Goal: Task Accomplishment & Management: Complete application form

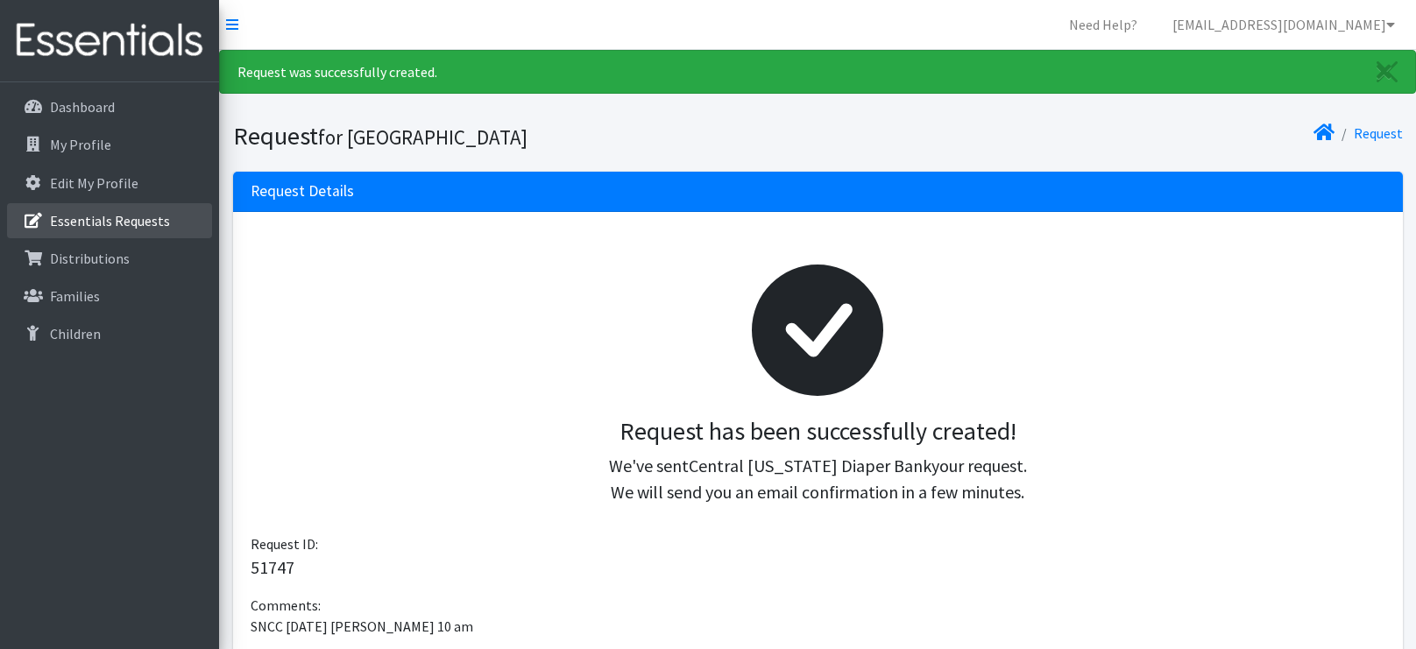
click at [150, 230] on link "Essentials Requests" at bounding box center [109, 220] width 205 height 35
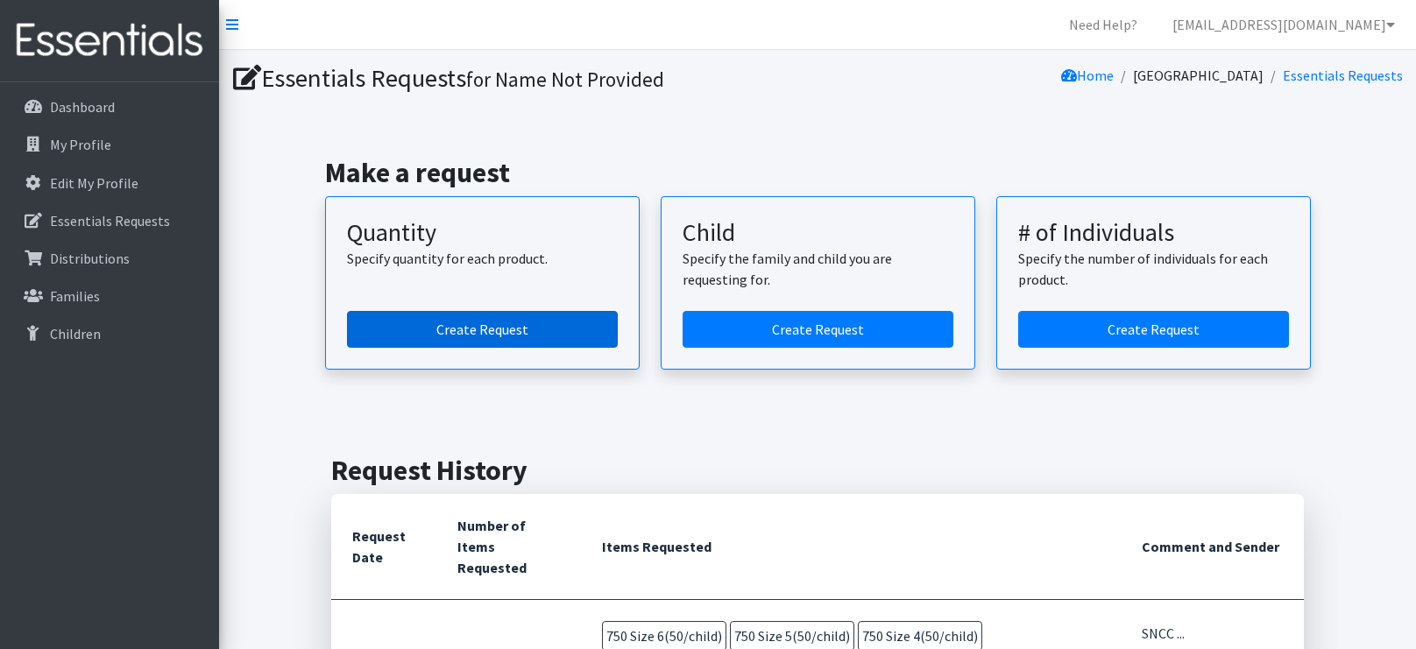
click at [452, 339] on link "Create Request" at bounding box center [482, 329] width 271 height 37
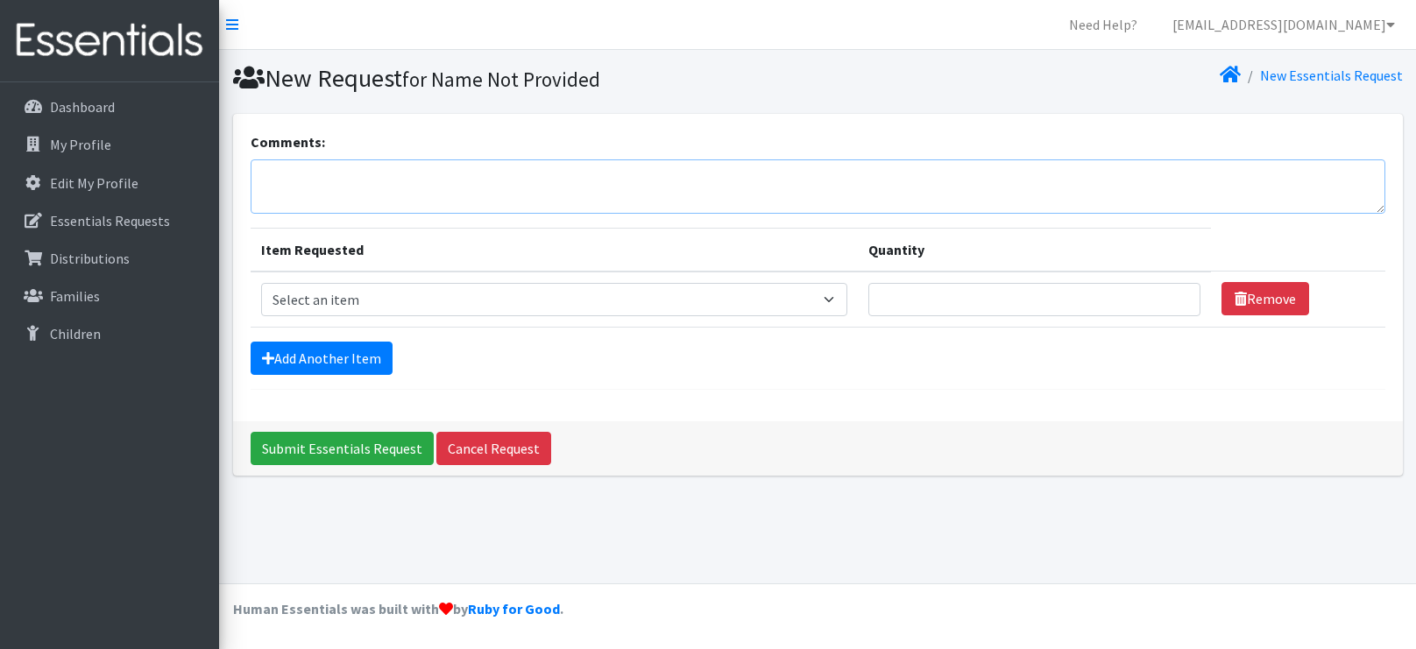
click at [452, 197] on textarea "Comments:" at bounding box center [818, 186] width 1135 height 54
type textarea "SNCC 9/11/25 Kristi Schoff 10am"
click at [341, 358] on link "Add Another Item" at bounding box center [322, 358] width 142 height 33
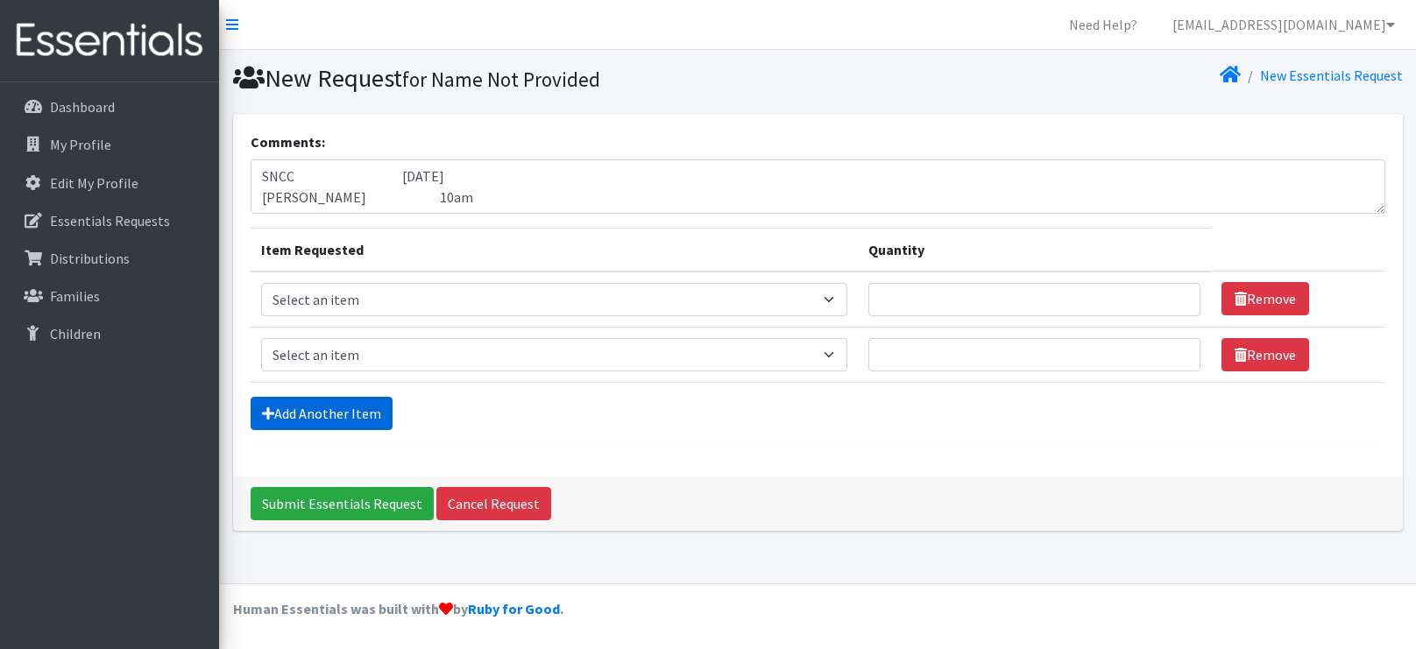
click at [324, 402] on link "Add Another Item" at bounding box center [322, 413] width 142 height 33
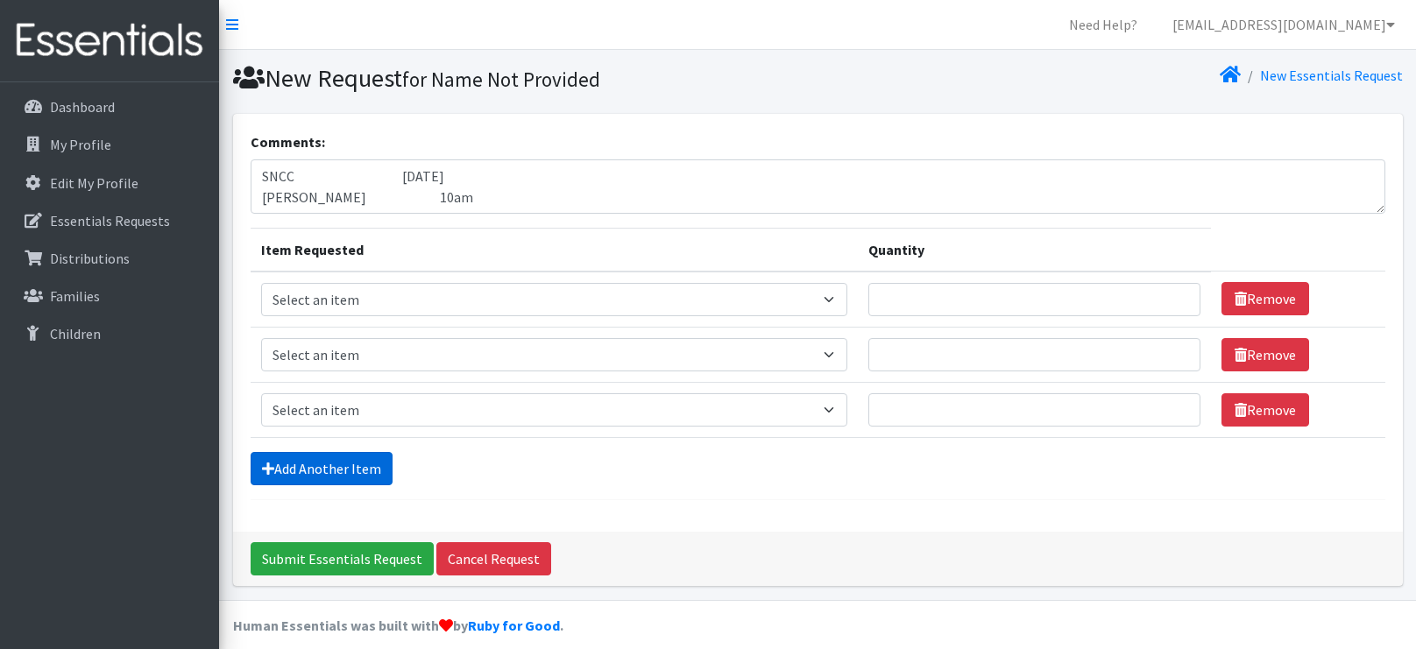
scroll to position [14, 0]
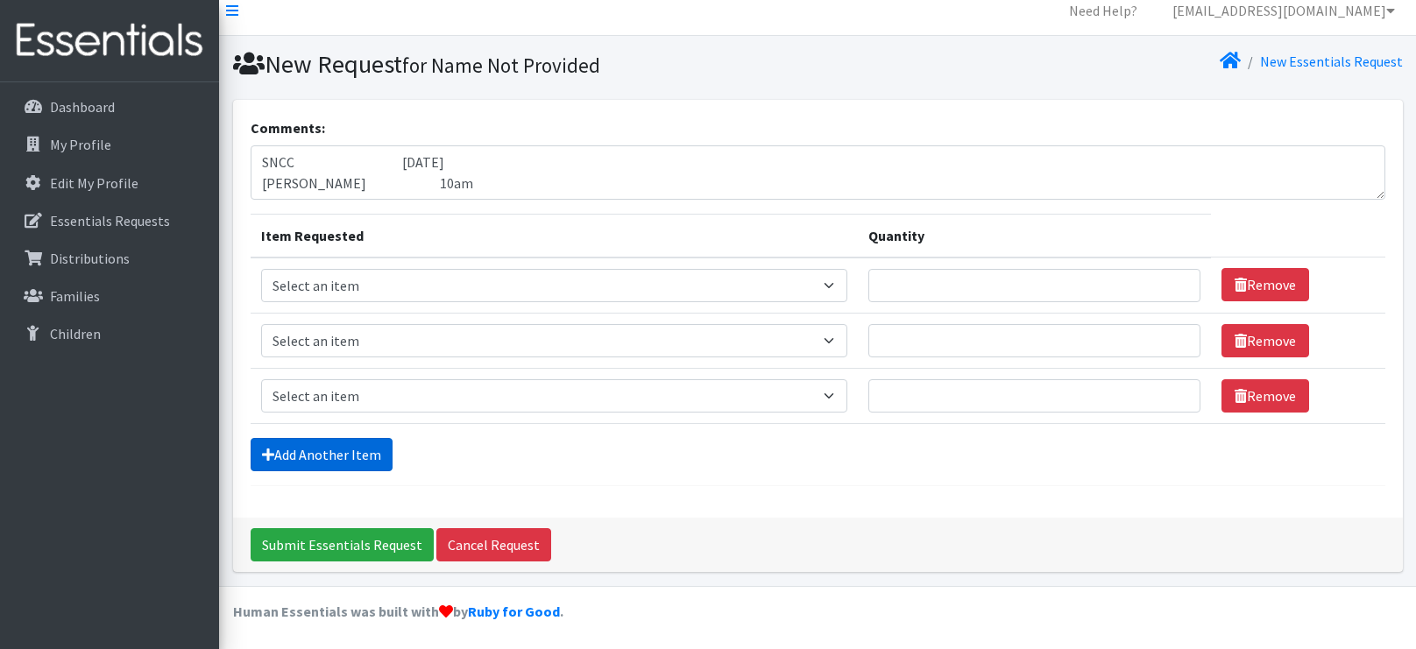
click at [313, 438] on link "Add Another Item" at bounding box center [322, 454] width 142 height 33
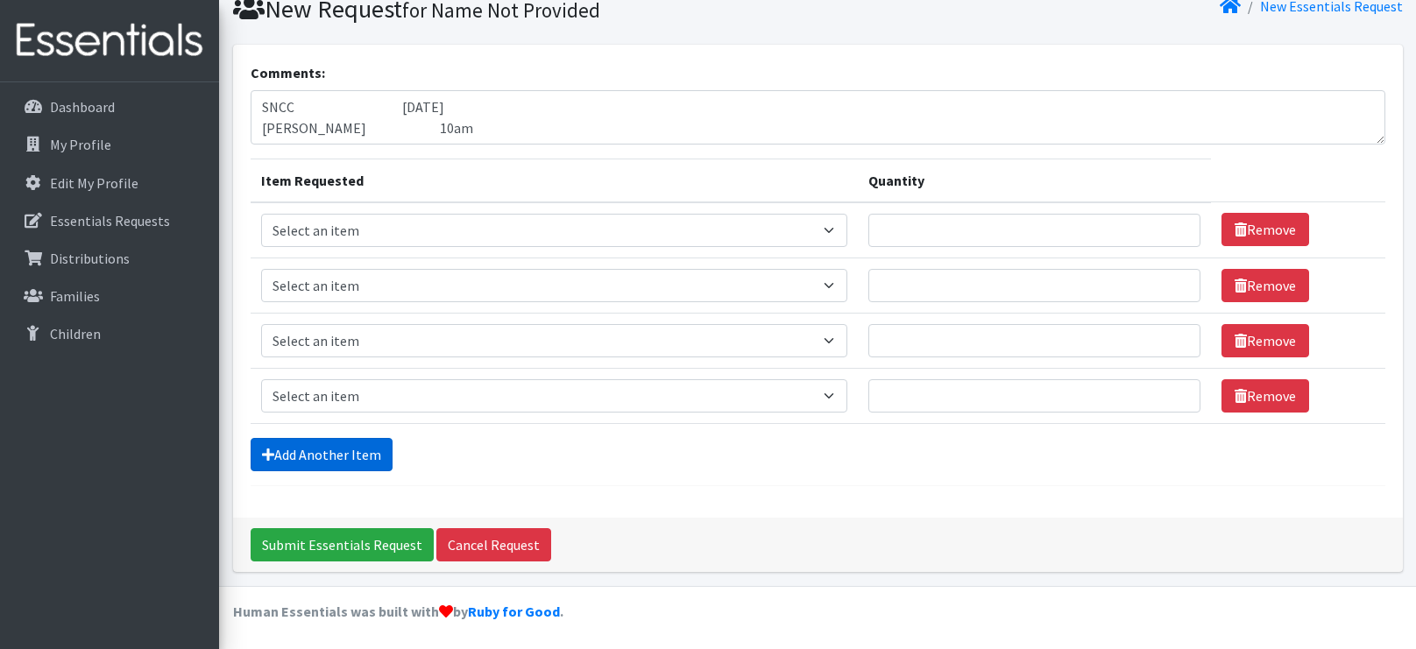
click at [306, 450] on link "Add Another Item" at bounding box center [322, 454] width 142 height 33
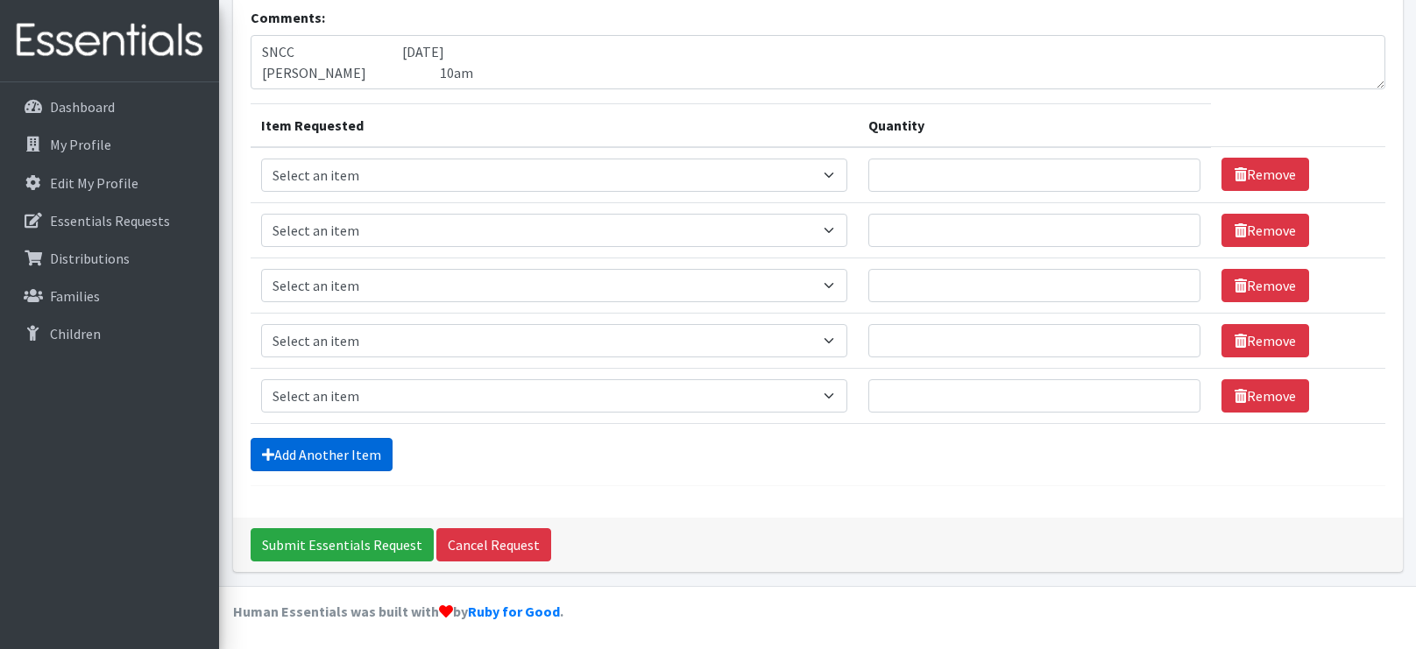
click at [306, 450] on link "Add Another Item" at bounding box center [322, 454] width 142 height 33
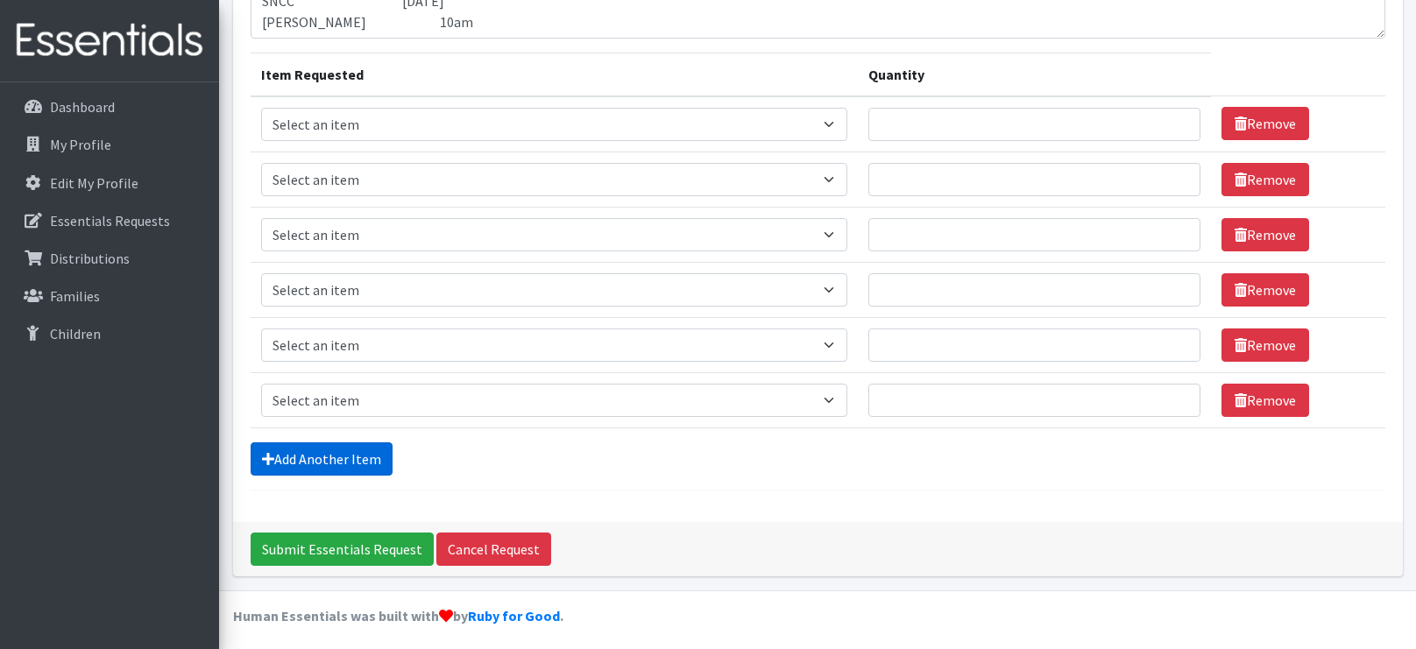
scroll to position [180, 0]
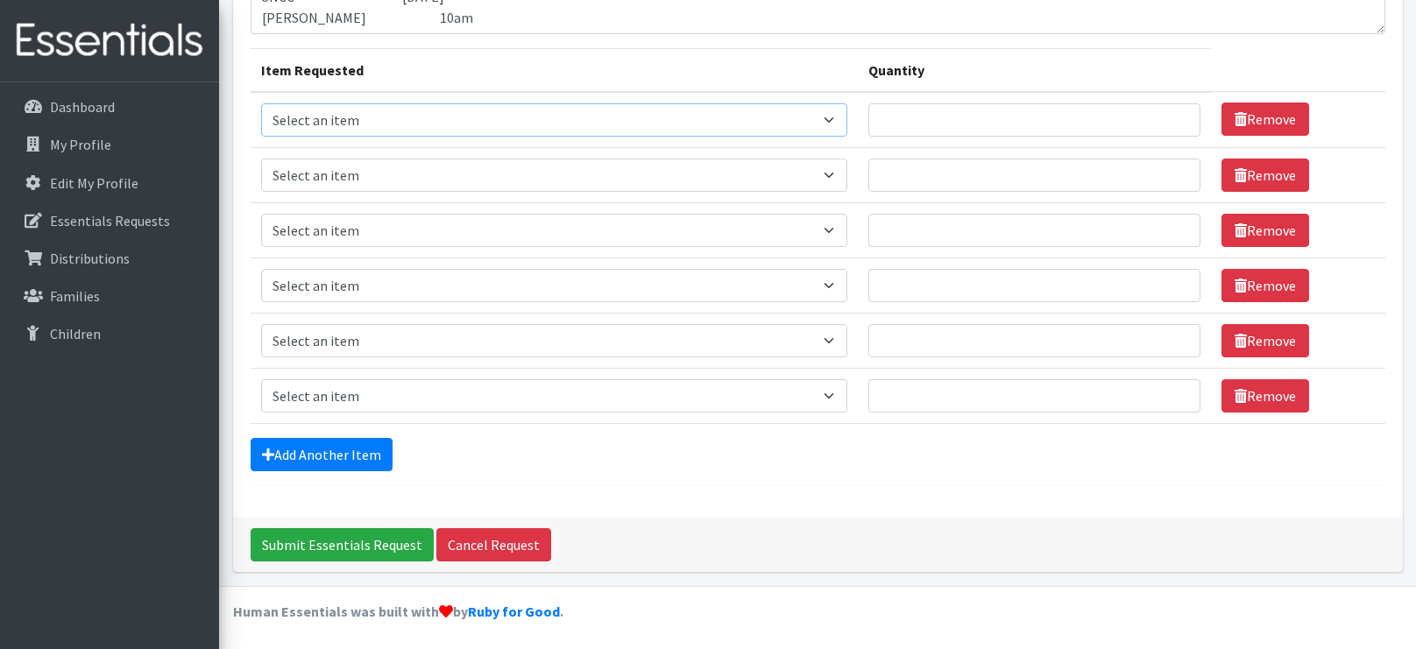
click at [509, 125] on select "Select an item 2T3T(30/child) 3T4T(30/child) 4T5T(30/child) Cloth Diaper Kit (s…" at bounding box center [554, 119] width 587 height 33
select select "966"
click at [261, 103] on select "Select an item 2T3T(30/child) 3T4T(30/child) 4T5T(30/child) Cloth Diaper Kit (s…" at bounding box center [554, 119] width 587 height 33
click at [530, 452] on div "Add Another Item" at bounding box center [818, 454] width 1135 height 33
click at [804, 177] on select "Select an item 2T3T(30/child) 3T4T(30/child) 4T5T(30/child) Cloth Diaper Kit (s…" at bounding box center [554, 175] width 587 height 33
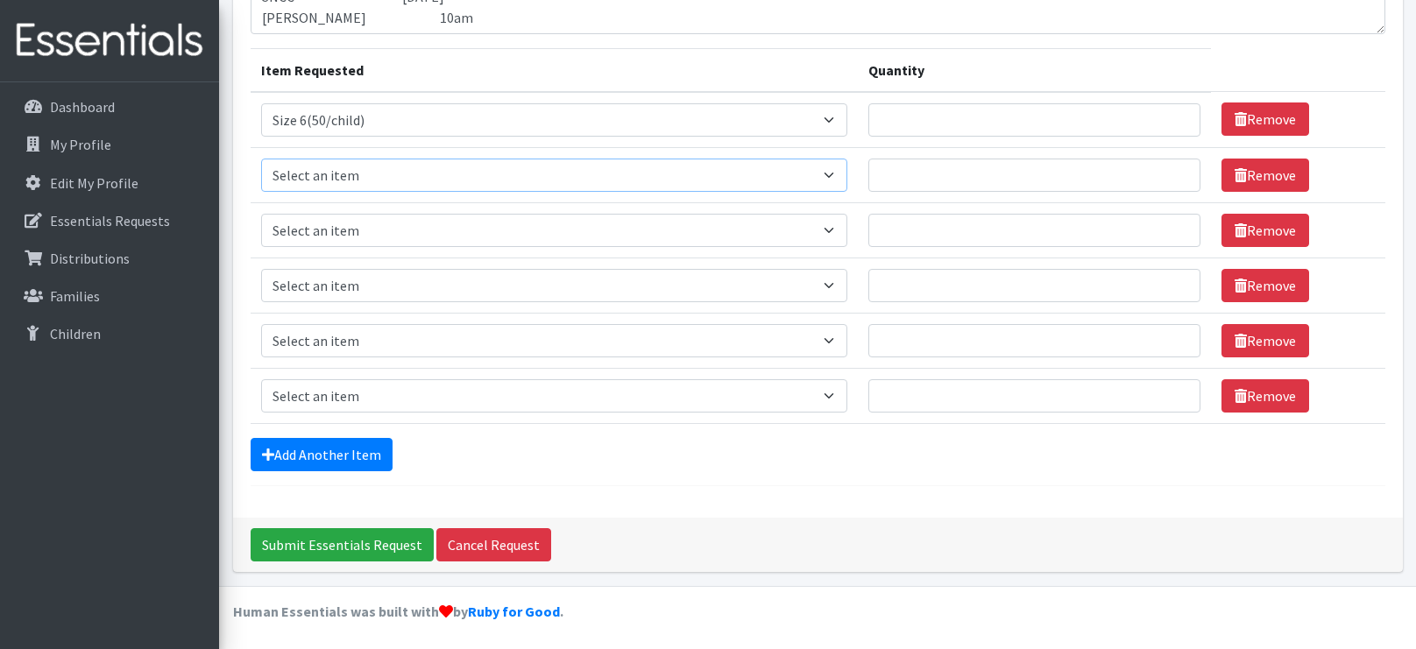
select select "964"
click at [261, 159] on select "Select an item 2T3T(30/child) 3T4T(30/child) 4T5T(30/child) Cloth Diaper Kit (s…" at bounding box center [554, 175] width 587 height 33
click at [418, 230] on select "Select an item 2T3T(30/child) 3T4T(30/child) 4T5T(30/child) Cloth Diaper Kit (s…" at bounding box center [554, 230] width 587 height 33
click at [261, 214] on select "Select an item 2T3T(30/child) 3T4T(30/child) 4T5T(30/child) Cloth Diaper Kit (s…" at bounding box center [554, 230] width 587 height 33
click at [374, 231] on select "Select an item 2T3T(30/child) 3T4T(30/child) 4T5T(30/child) Cloth Diaper Kit (s…" at bounding box center [554, 230] width 587 height 33
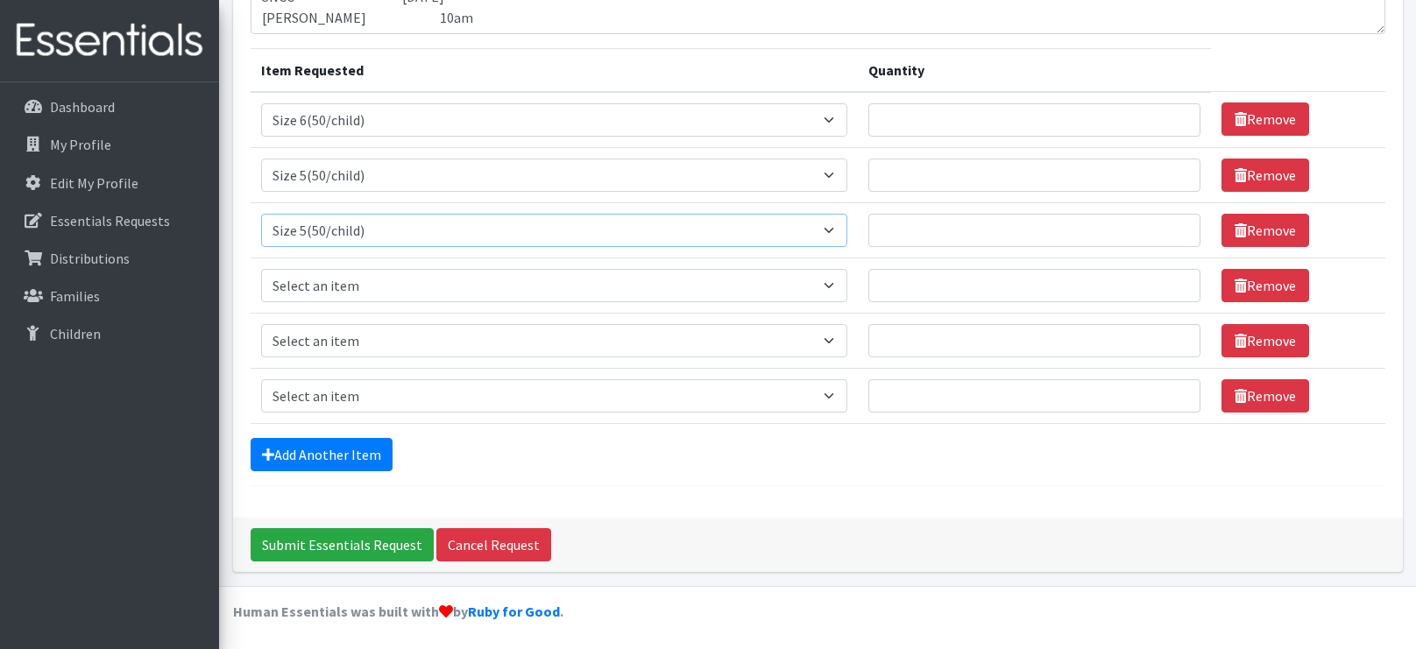
select select "963"
click at [261, 214] on select "Select an item 2T3T(30/child) 3T4T(30/child) 4T5T(30/child) Cloth Diaper Kit (s…" at bounding box center [554, 230] width 587 height 33
click at [351, 286] on select "Select an item 2T3T(30/child) 3T4T(30/child) 4T5T(30/child) Cloth Diaper Kit (s…" at bounding box center [554, 285] width 587 height 33
select select "954"
click at [261, 269] on select "Select an item 2T3T(30/child) 3T4T(30/child) 4T5T(30/child) Cloth Diaper Kit (s…" at bounding box center [554, 285] width 587 height 33
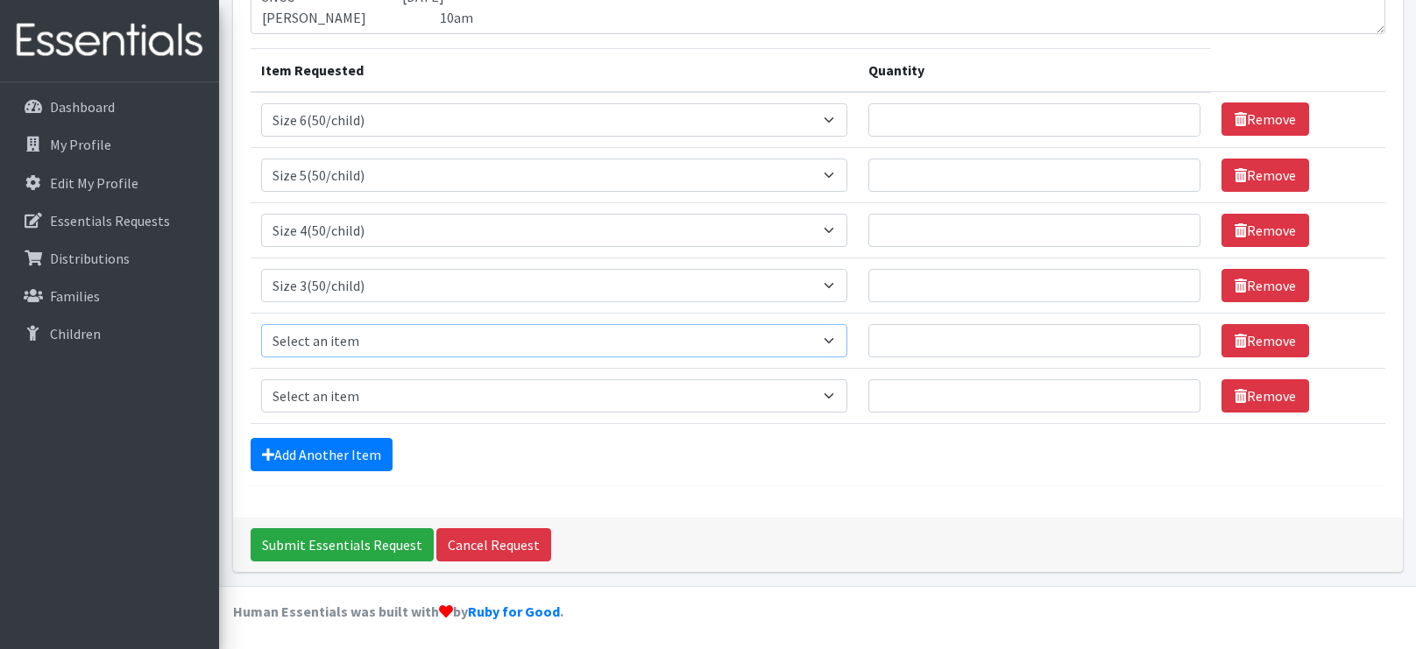
click at [364, 330] on select "Select an item 2T3T(30/child) 3T4T(30/child) 4T5T(30/child) Cloth Diaper Kit (s…" at bounding box center [554, 340] width 587 height 33
select select "951"
click at [261, 324] on select "Select an item 2T3T(30/child) 3T4T(30/child) 4T5T(30/child) Cloth Diaper Kit (s…" at bounding box center [554, 340] width 587 height 33
click at [334, 393] on select "Select an item 2T3T(30/child) 3T4T(30/child) 4T5T(30/child) Cloth Diaper Kit (s…" at bounding box center [554, 395] width 587 height 33
select select "950"
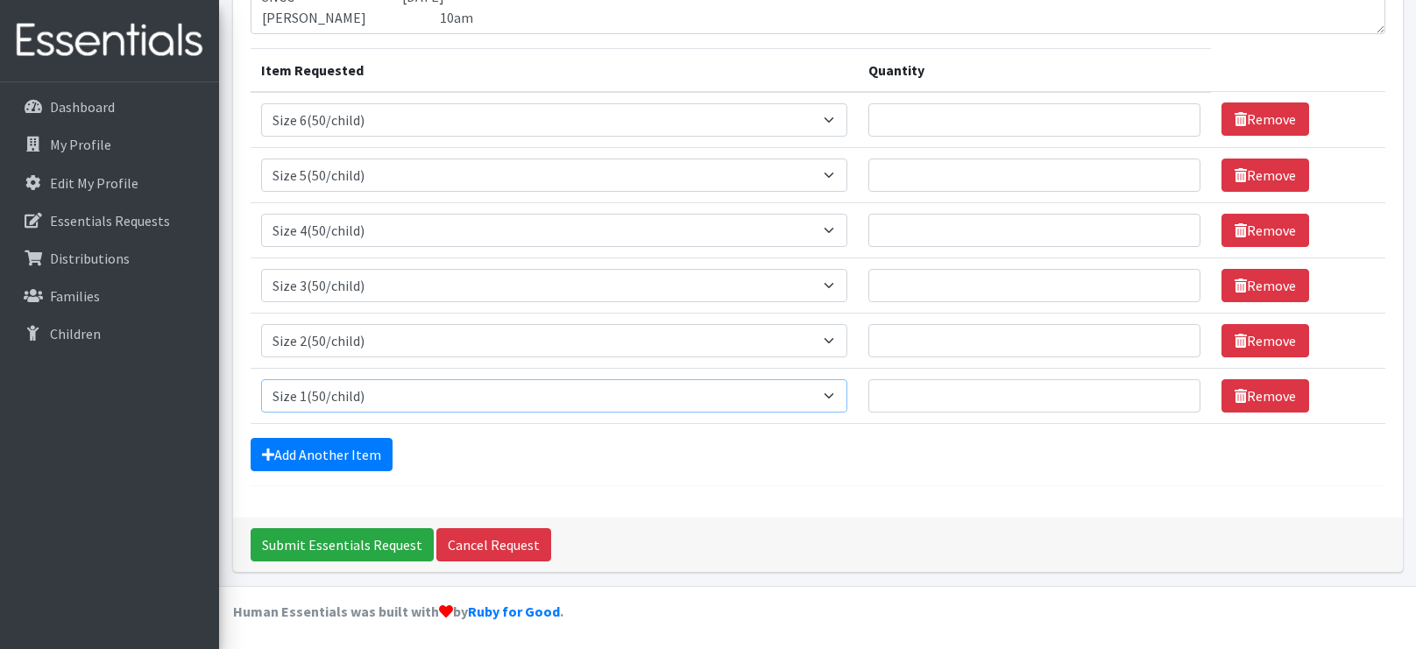
click at [261, 379] on select "Select an item 2T3T(30/child) 3T4T(30/child) 4T5T(30/child) Cloth Diaper Kit (s…" at bounding box center [554, 395] width 587 height 33
click at [303, 443] on link "Add Another Item" at bounding box center [322, 454] width 142 height 33
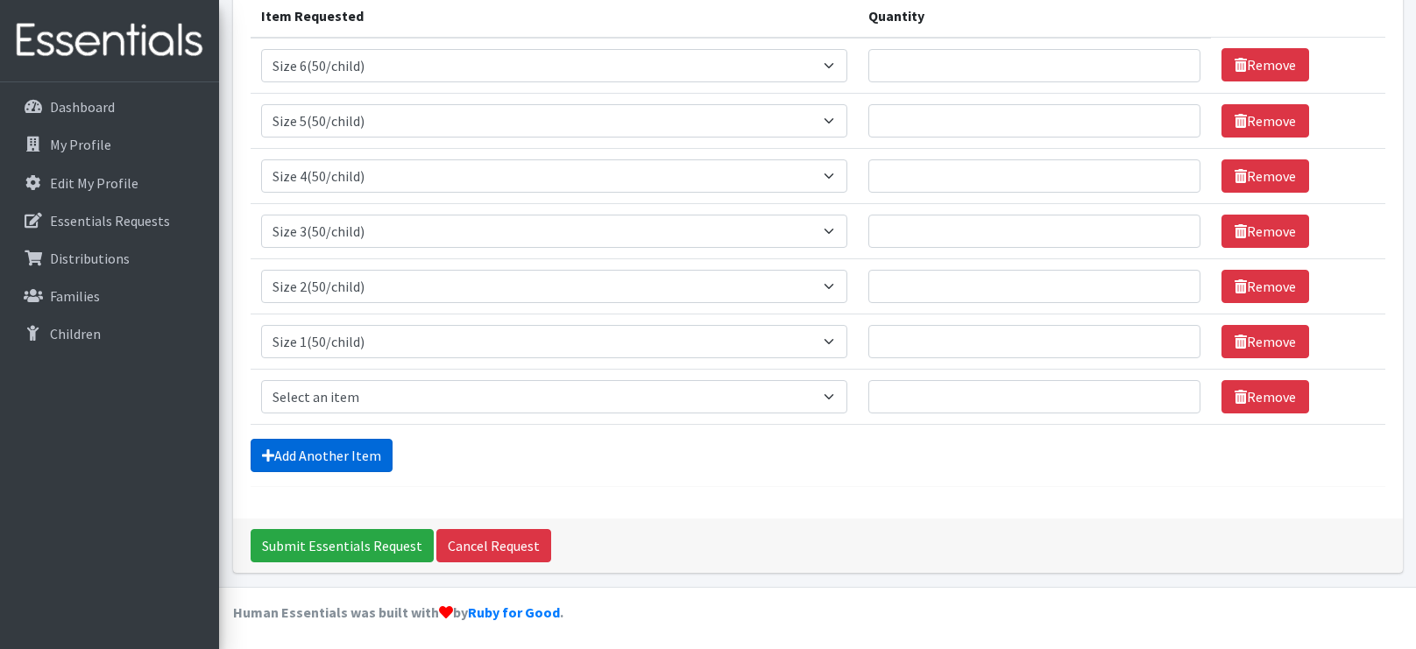
click at [303, 443] on link "Add Another Item" at bounding box center [322, 455] width 142 height 33
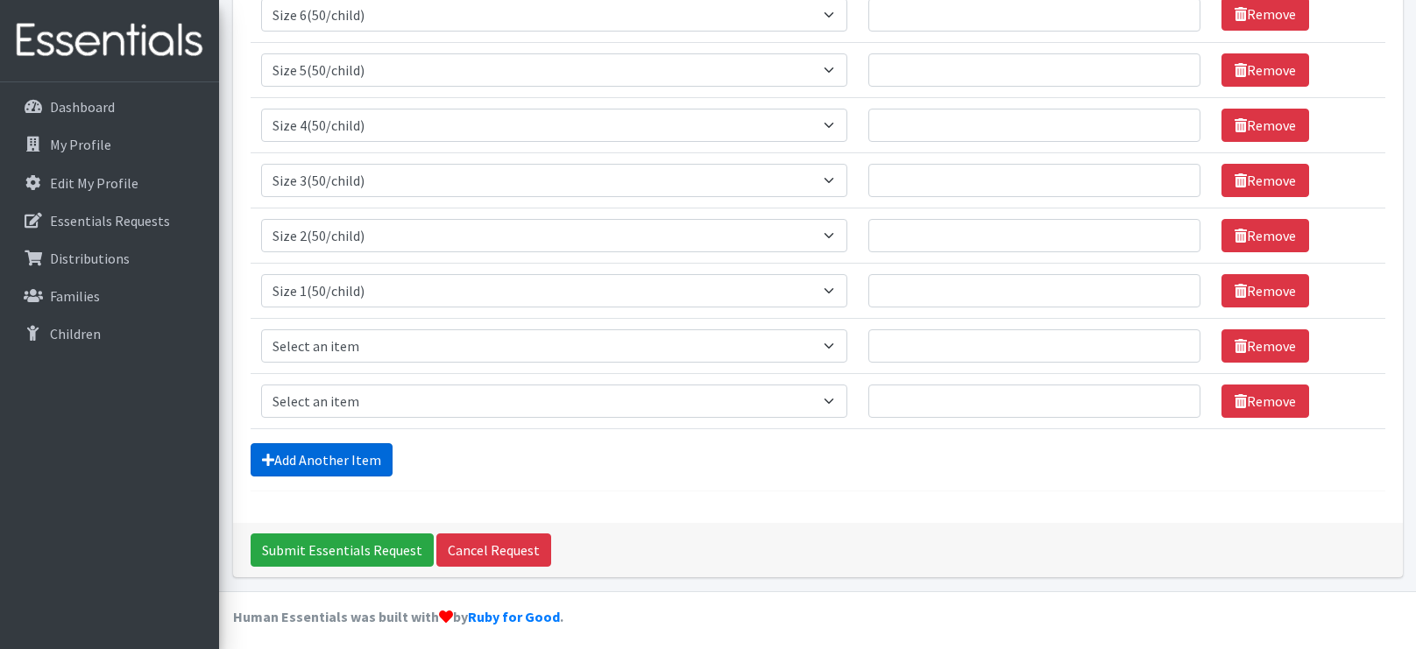
scroll to position [289, 0]
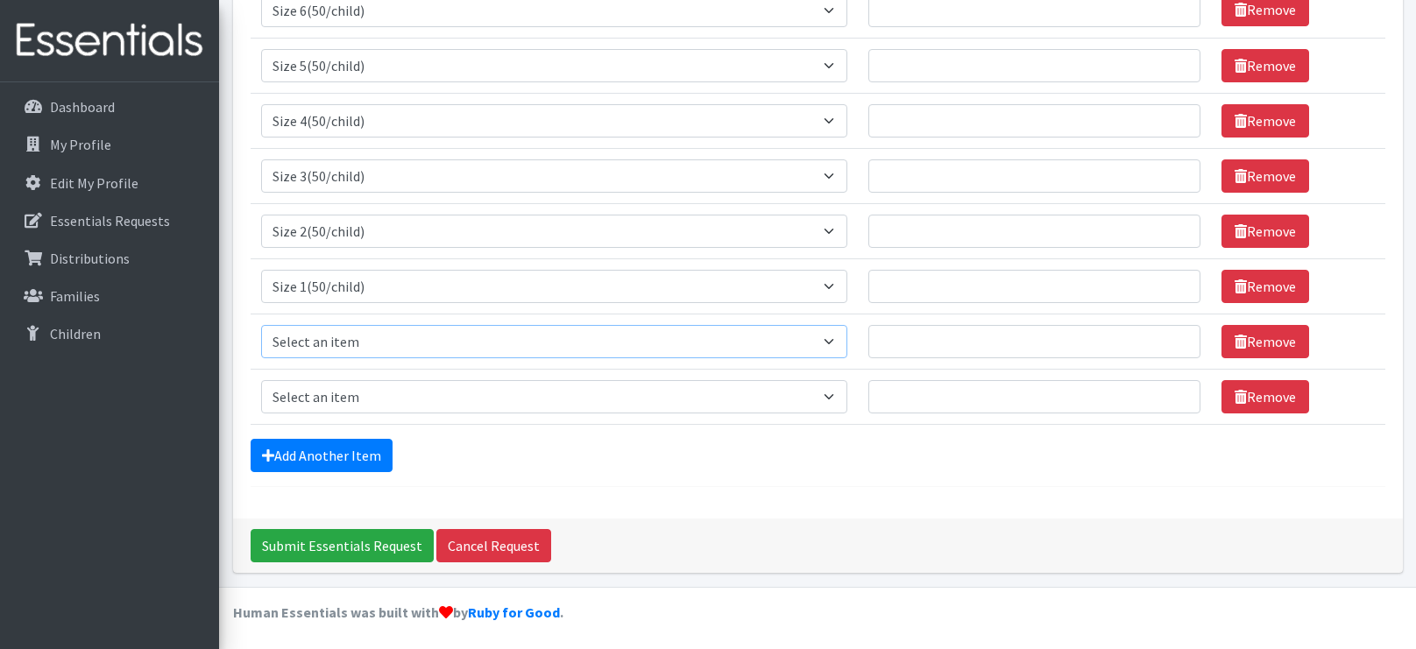
click at [394, 337] on select "Select an item 2T3T(30/child) 3T4T(30/child) 4T5T(30/child) Cloth Diaper Kit (s…" at bounding box center [554, 341] width 587 height 33
select select "939"
click at [261, 325] on select "Select an item 2T3T(30/child) 3T4T(30/child) 4T5T(30/child) Cloth Diaper Kit (s…" at bounding box center [554, 341] width 587 height 33
click at [284, 387] on select "Select an item 2T3T(30/child) 3T4T(30/child) 4T5T(30/child) Cloth Diaper Kit (s…" at bounding box center [554, 396] width 587 height 33
select select "941"
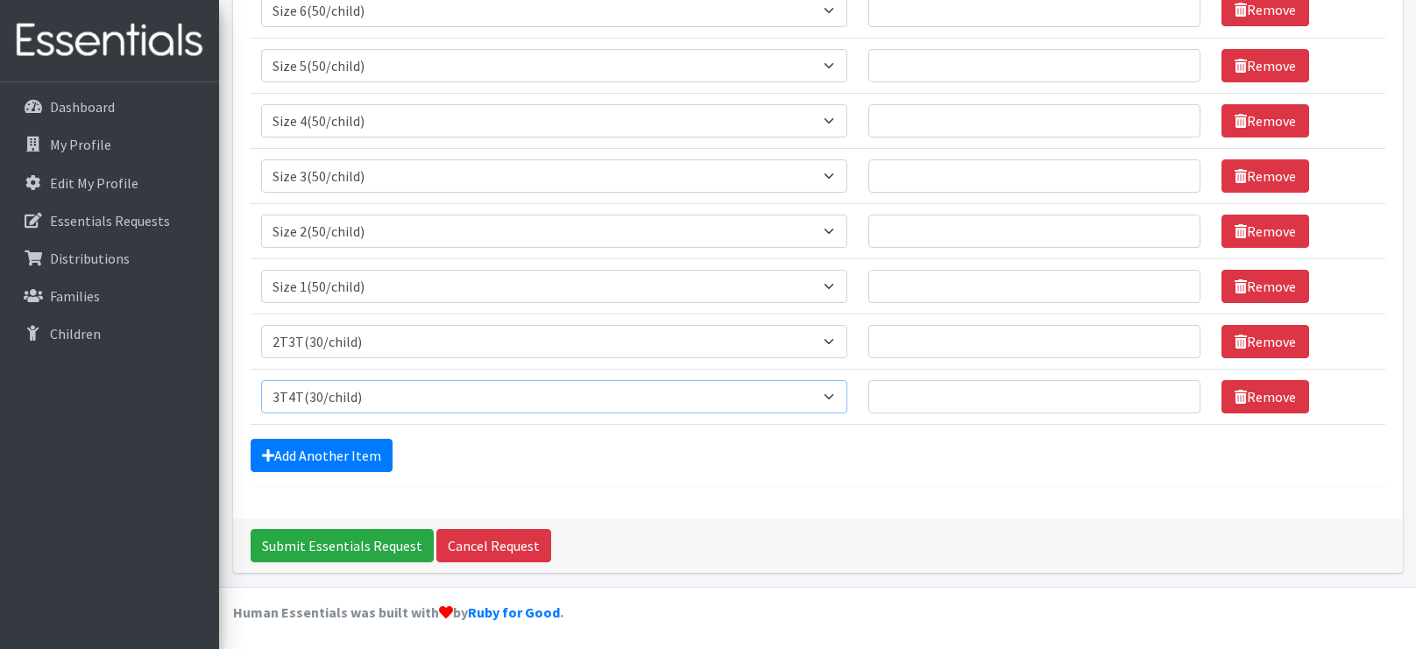
click at [261, 380] on select "Select an item 2T3T(30/child) 3T4T(30/child) 4T5T(30/child) Cloth Diaper Kit (s…" at bounding box center [554, 396] width 587 height 33
click at [272, 463] on link "Add Another Item" at bounding box center [322, 455] width 142 height 33
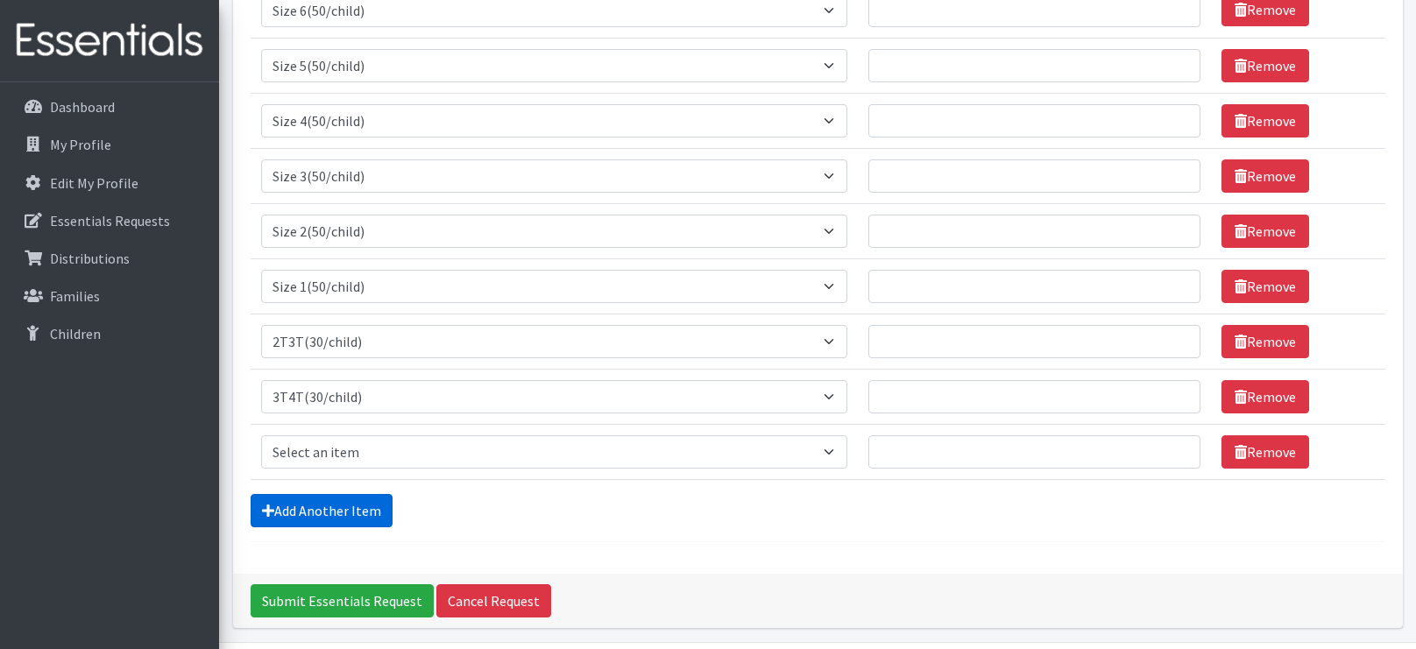
scroll to position [344, 0]
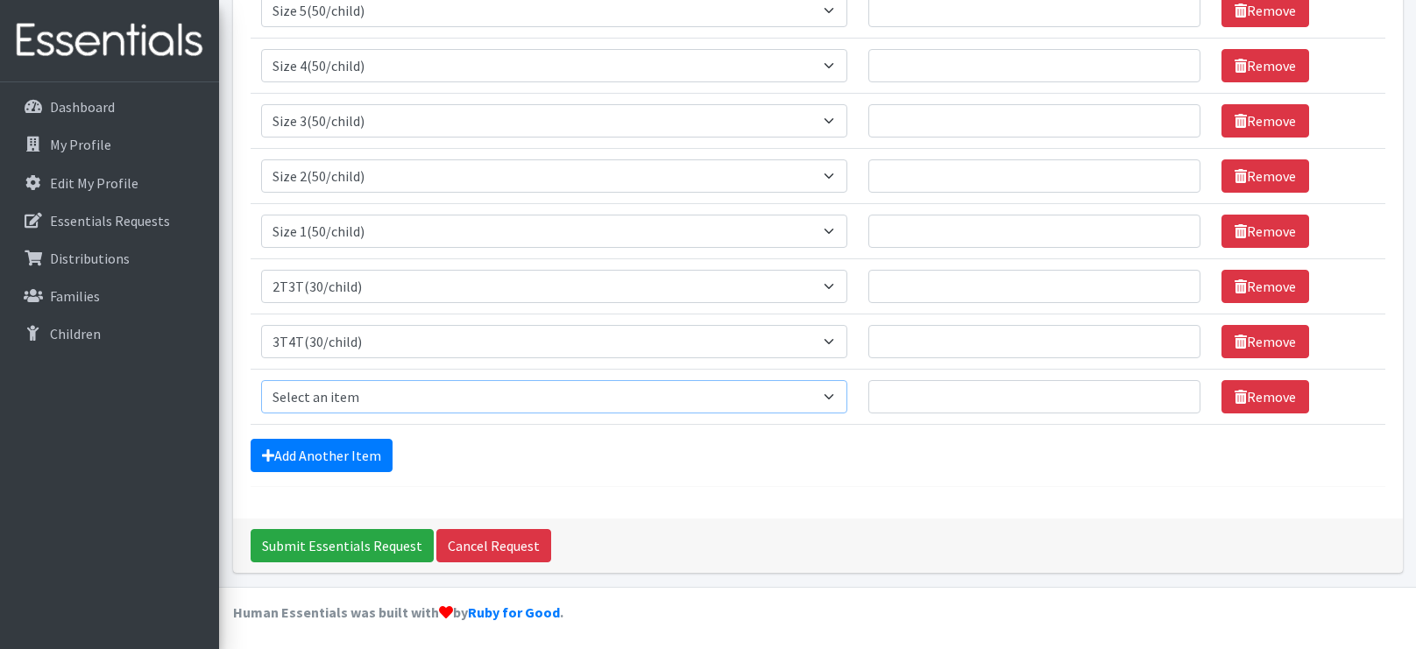
click at [329, 403] on select "Select an item 2T3T(30/child) 3T4T(30/child) 4T5T(30/child) Cloth Diaper Kit (s…" at bounding box center [554, 396] width 587 height 33
select select "953"
click at [261, 380] on select "Select an item 2T3T(30/child) 3T4T(30/child) 4T5T(30/child) Cloth Diaper Kit (s…" at bounding box center [554, 396] width 587 height 33
click at [362, 443] on link "Add Another Item" at bounding box center [322, 455] width 142 height 33
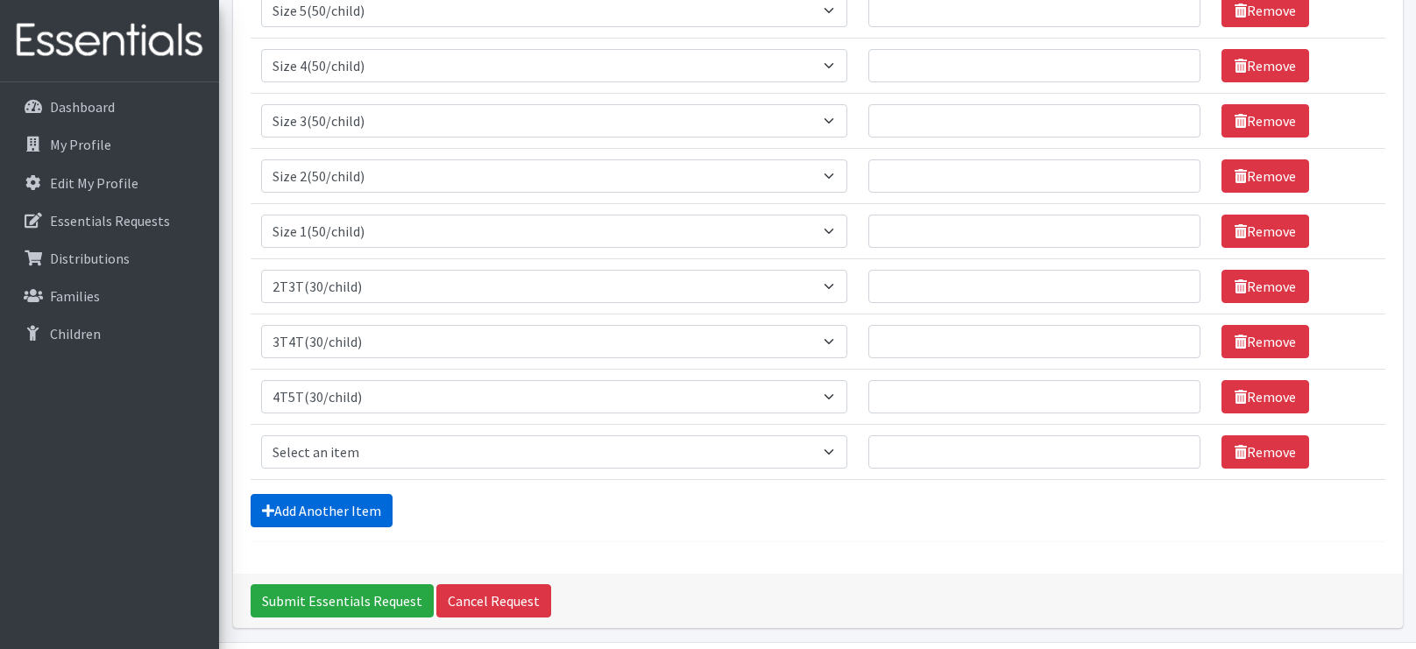
scroll to position [400, 0]
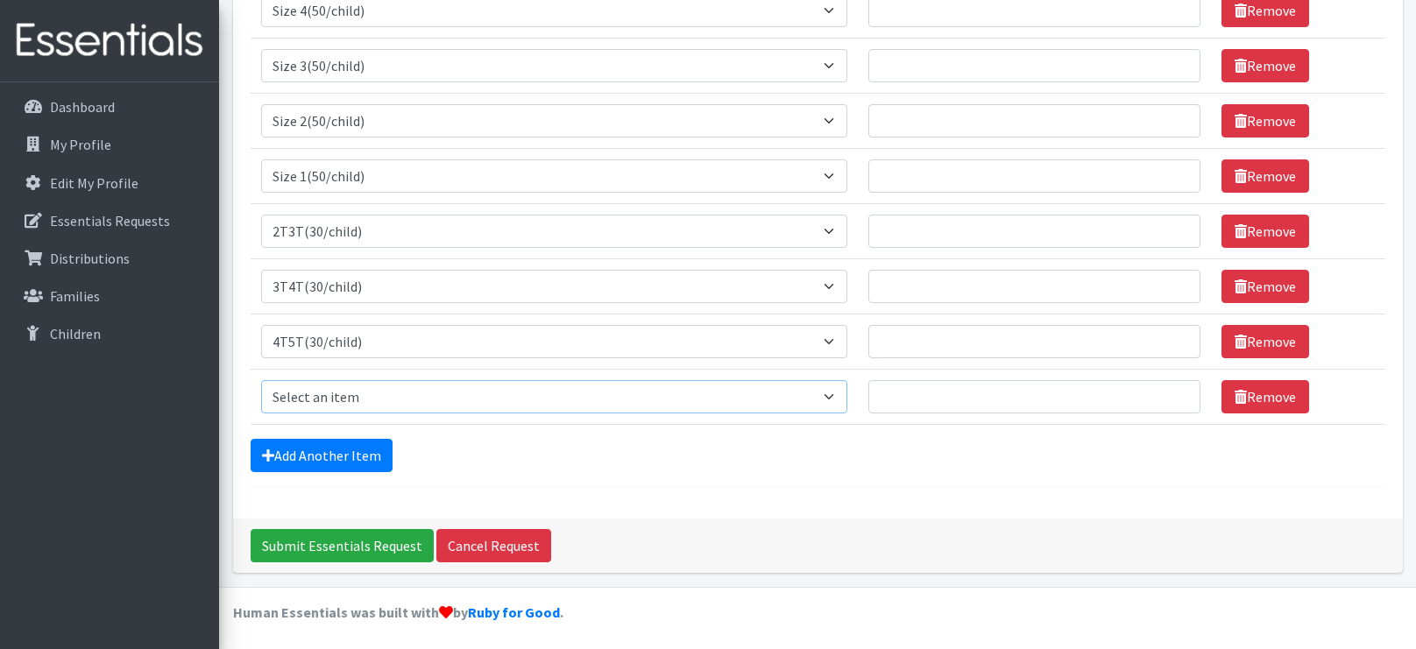
click at [378, 390] on select "Select an item 2T3T(30/child) 3T4T(30/child) 4T5T(30/child) Cloth Diaper Kit (s…" at bounding box center [554, 396] width 587 height 33
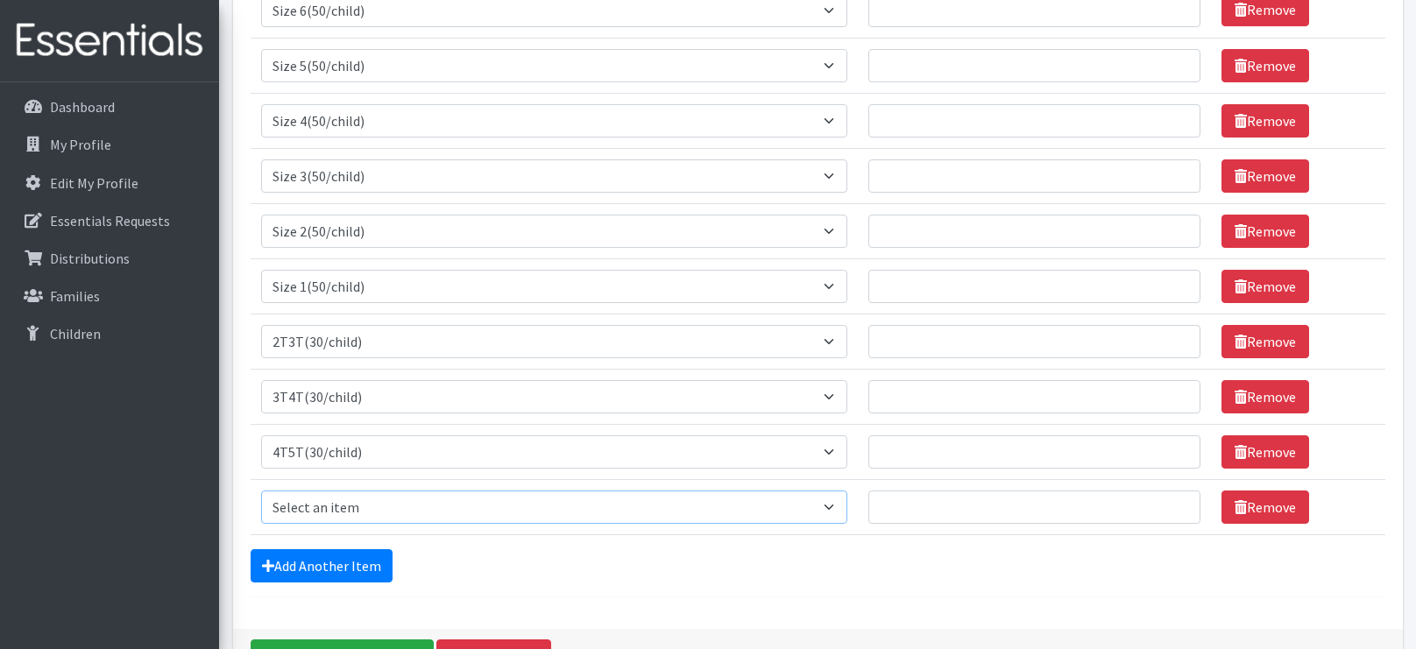
scroll to position [288, 0]
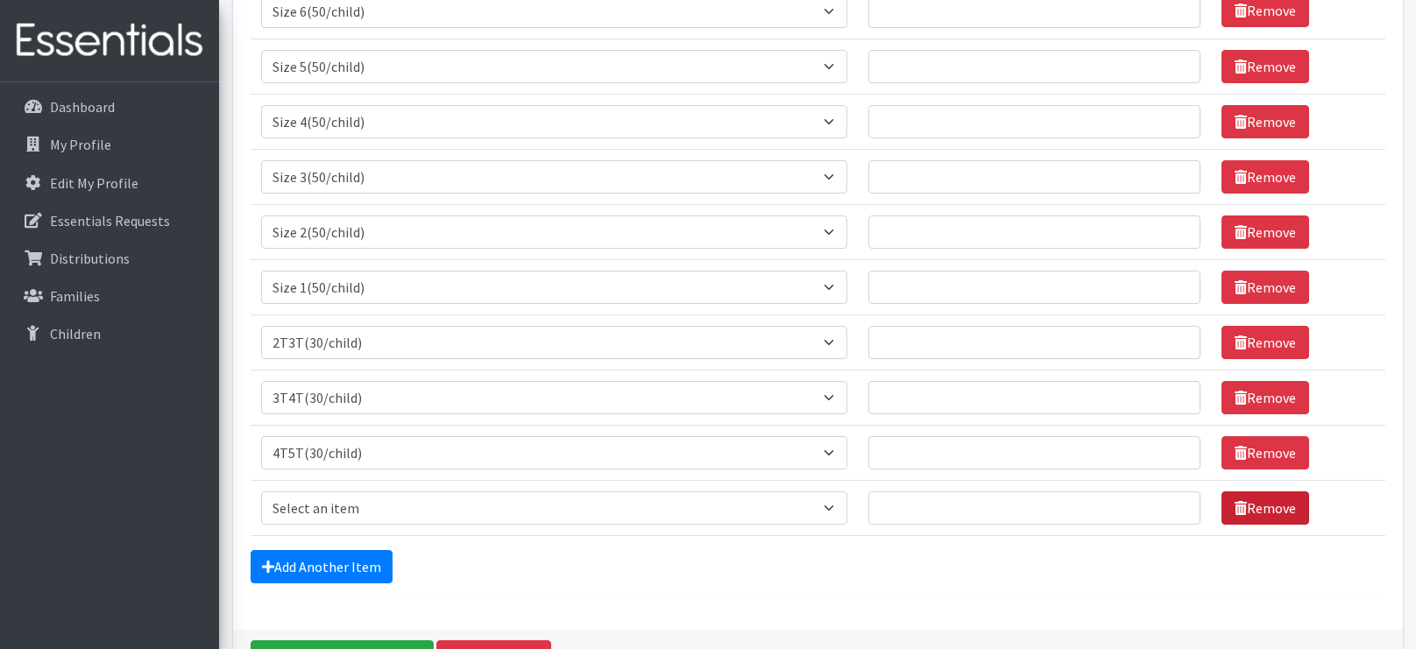
click at [1305, 497] on link "Remove" at bounding box center [1266, 508] width 88 height 33
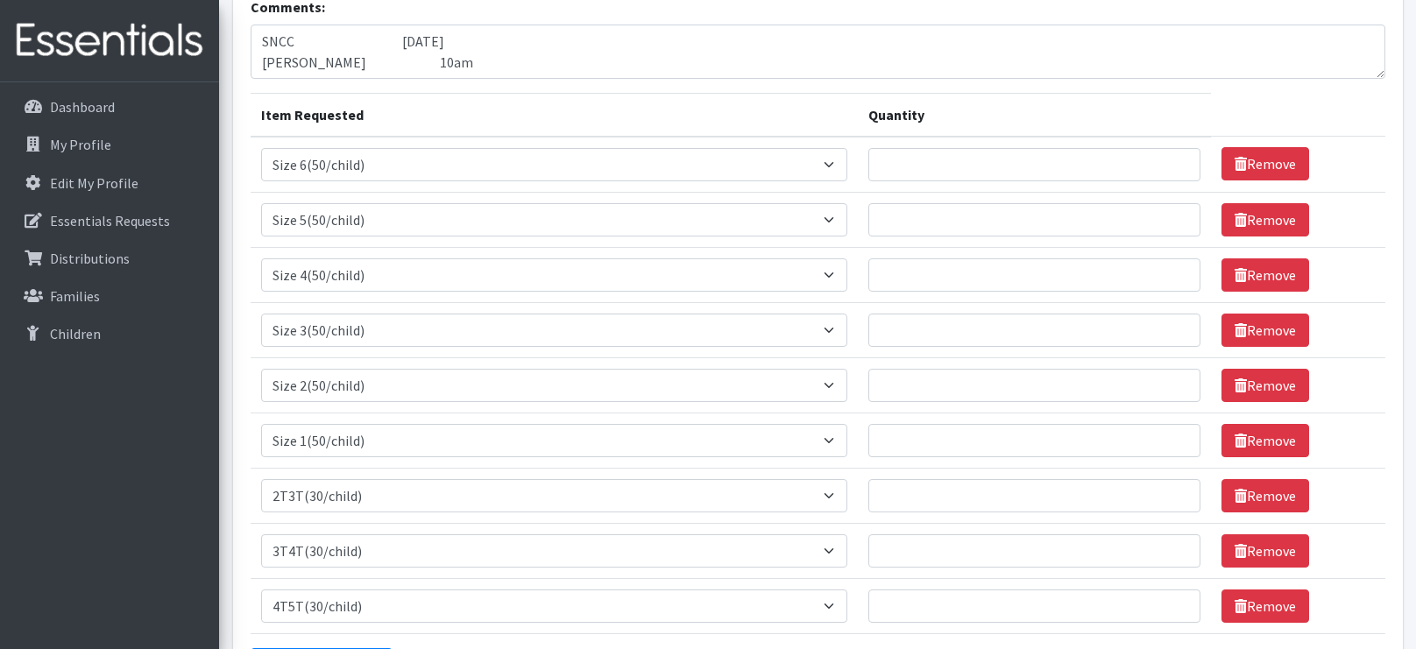
scroll to position [130, 0]
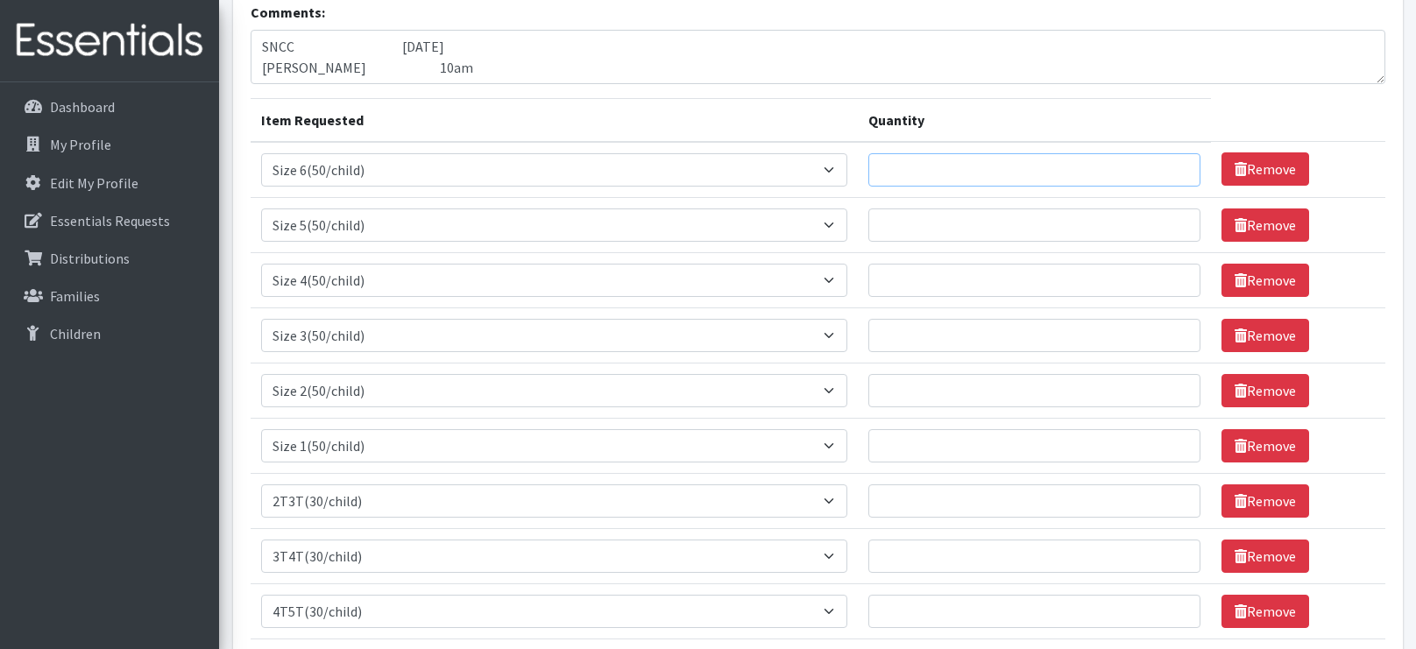
click at [985, 165] on input "Quantity" at bounding box center [1033, 169] width 331 height 33
type input "750"
click at [988, 216] on input "Quantity" at bounding box center [1033, 225] width 331 height 33
type input "750"
click at [965, 280] on input "Quantity" at bounding box center [1033, 280] width 331 height 33
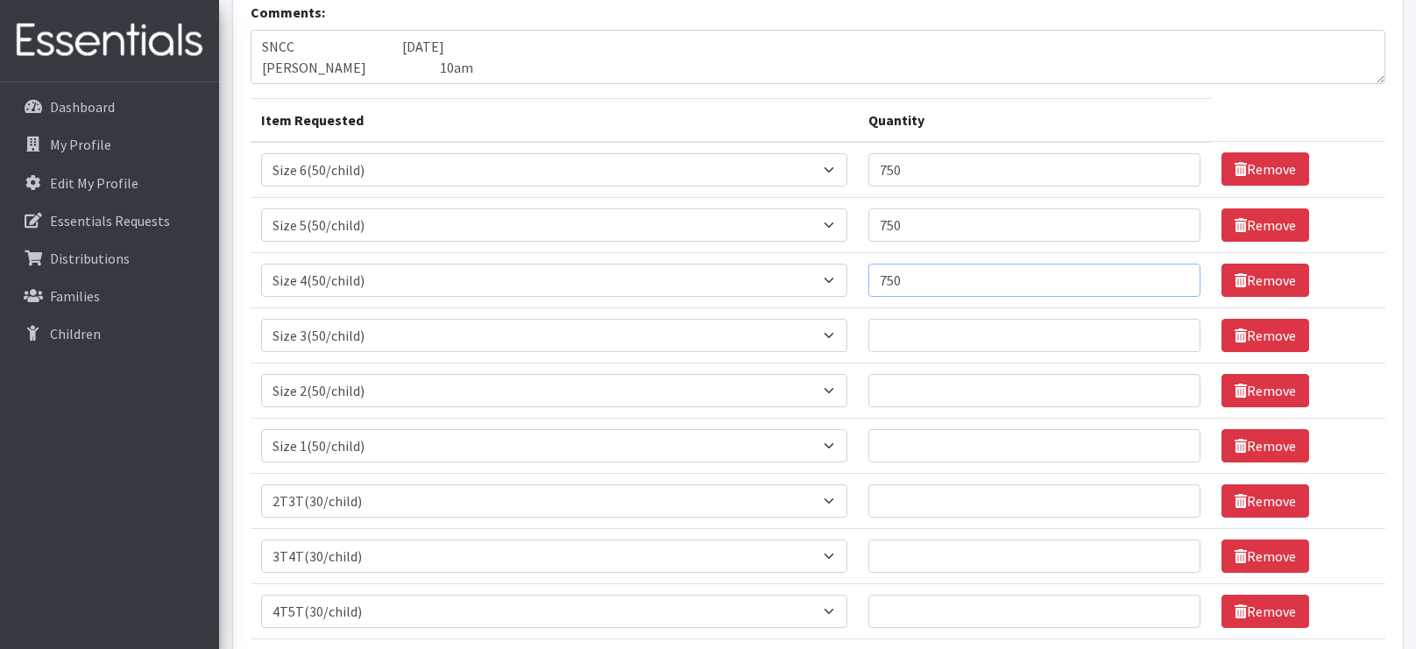
type input "750"
click at [932, 332] on input "Quantity" at bounding box center [1033, 335] width 331 height 33
type input "500"
click at [922, 389] on input "Quantity" at bounding box center [1033, 390] width 331 height 33
